Goal: Find specific page/section: Find specific page/section

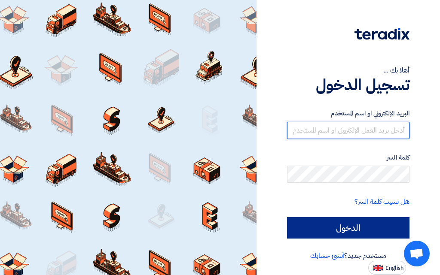
type input "[EMAIL_ADDRESS][DOMAIN_NAME]"
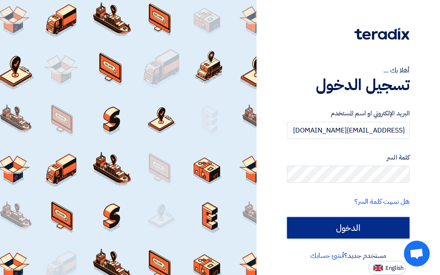
click at [355, 229] on input "الدخول" at bounding box center [348, 227] width 122 height 21
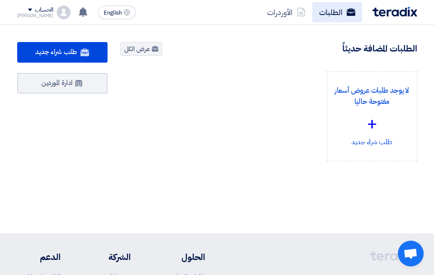
click at [327, 12] on link "الطلبات" at bounding box center [337, 12] width 50 height 20
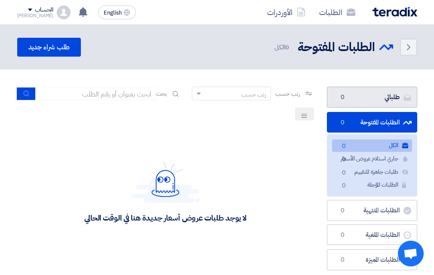
click at [380, 97] on link "طلباتي طلباتي 0" at bounding box center [372, 97] width 90 height 21
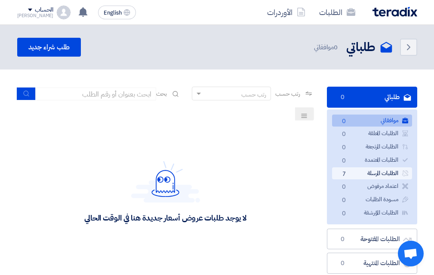
click at [376, 171] on link "الطلبات المرسلة الطلبات المرسلة 7" at bounding box center [372, 174] width 80 height 12
